Goal: Transaction & Acquisition: Register for event/course

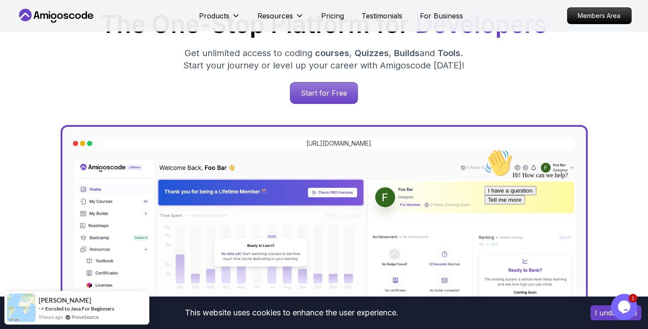
scroll to position [160, 0]
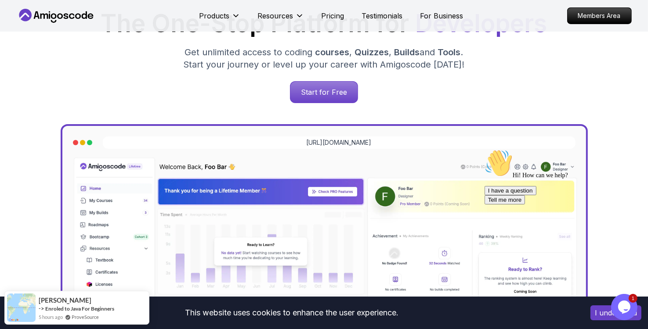
click at [319, 77] on div "The One-Stop Platform for Developers Get unlimited access to coding courses , Q…" at bounding box center [324, 57] width 601 height 92
click at [318, 93] on p "Start for Free" at bounding box center [324, 92] width 64 height 20
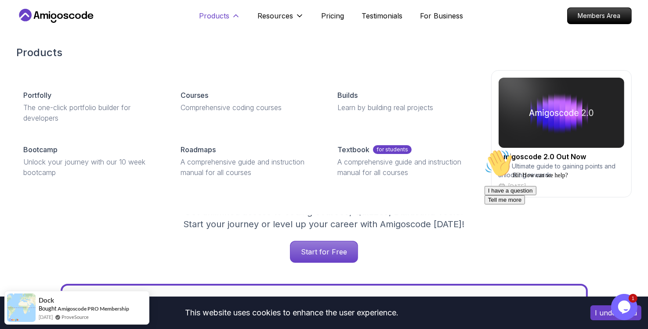
click at [230, 19] on button "Products" at bounding box center [219, 20] width 41 height 18
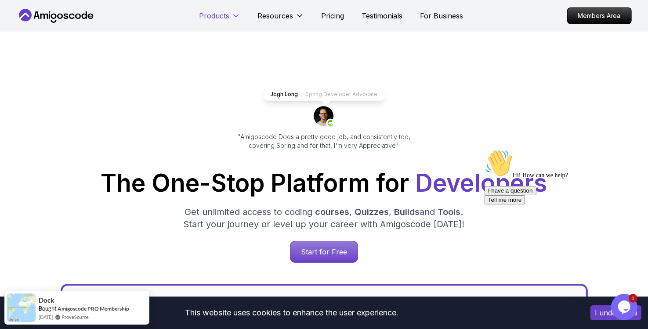
click at [230, 19] on button "Products" at bounding box center [219, 20] width 41 height 18
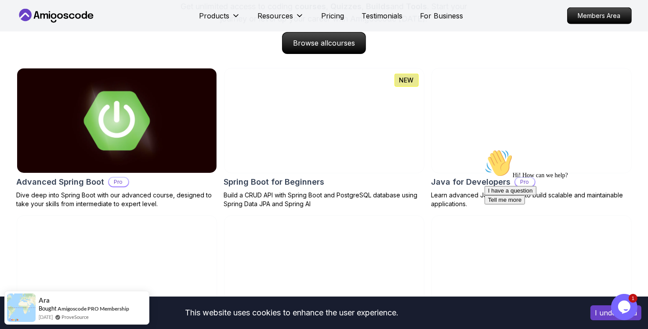
scroll to position [910, 0]
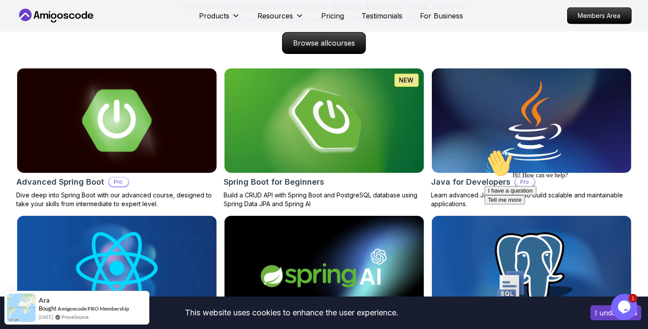
click at [161, 139] on img at bounding box center [116, 121] width 209 height 110
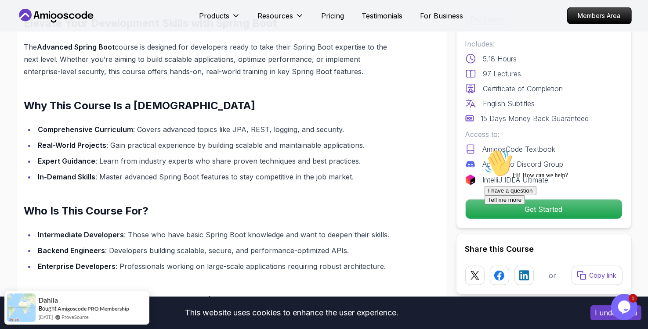
scroll to position [703, 0]
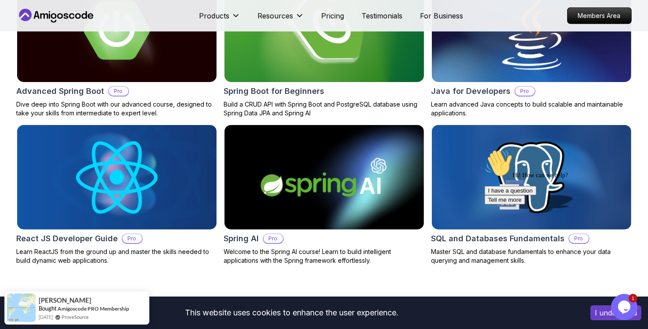
scroll to position [994, 0]
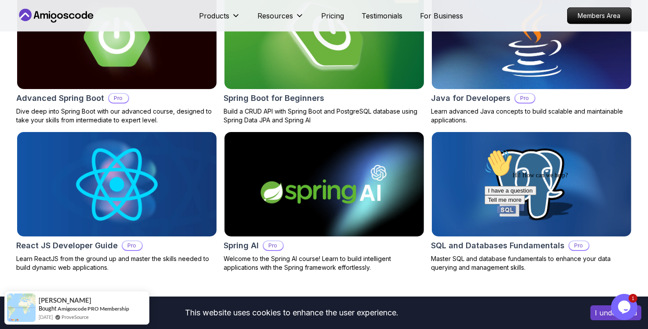
click at [306, 57] on img at bounding box center [323, 37] width 209 height 110
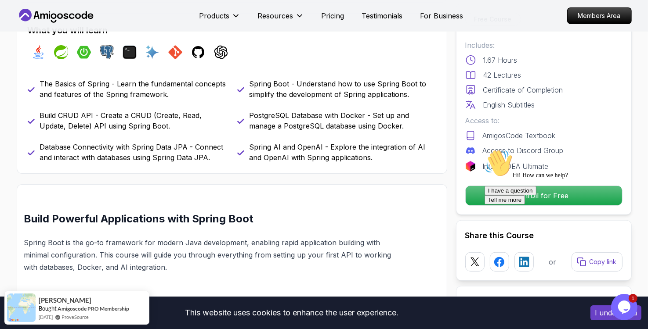
scroll to position [371, 0]
click at [556, 195] on div "Hi! How can we help? I have a question Tell me more" at bounding box center [563, 176] width 158 height 55
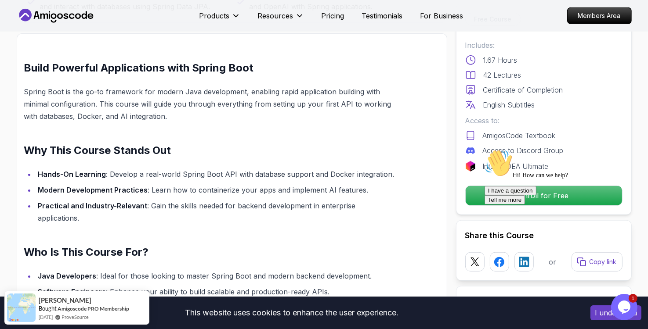
scroll to position [530, 0]
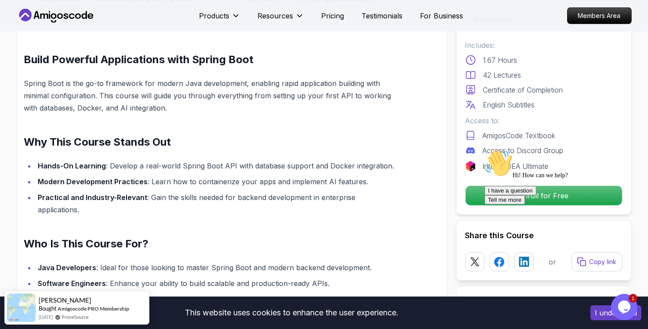
click at [536, 195] on div "Hi! How can we help? I have a question Tell me more" at bounding box center [563, 176] width 158 height 55
click at [484, 149] on icon "Chat attention grabber" at bounding box center [484, 149] width 0 height 0
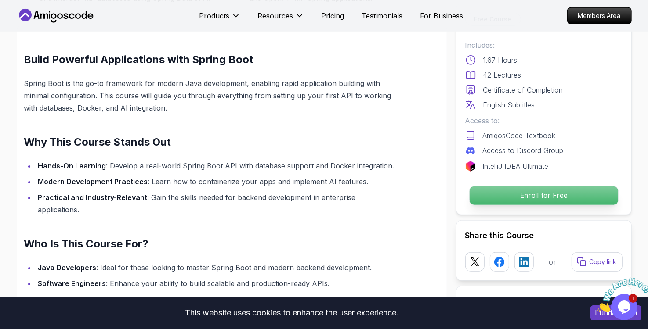
click at [574, 189] on p "Enroll for Free" at bounding box center [543, 196] width 148 height 18
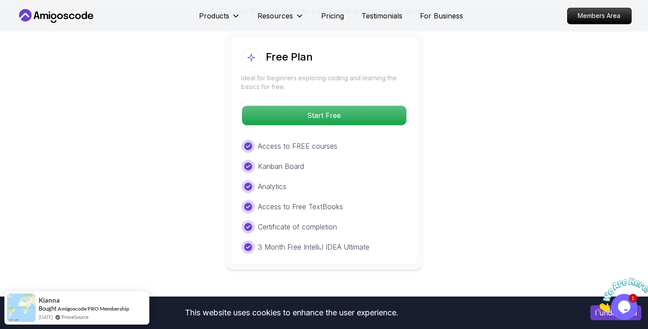
scroll to position [1829, 0]
